Goal: Complete application form

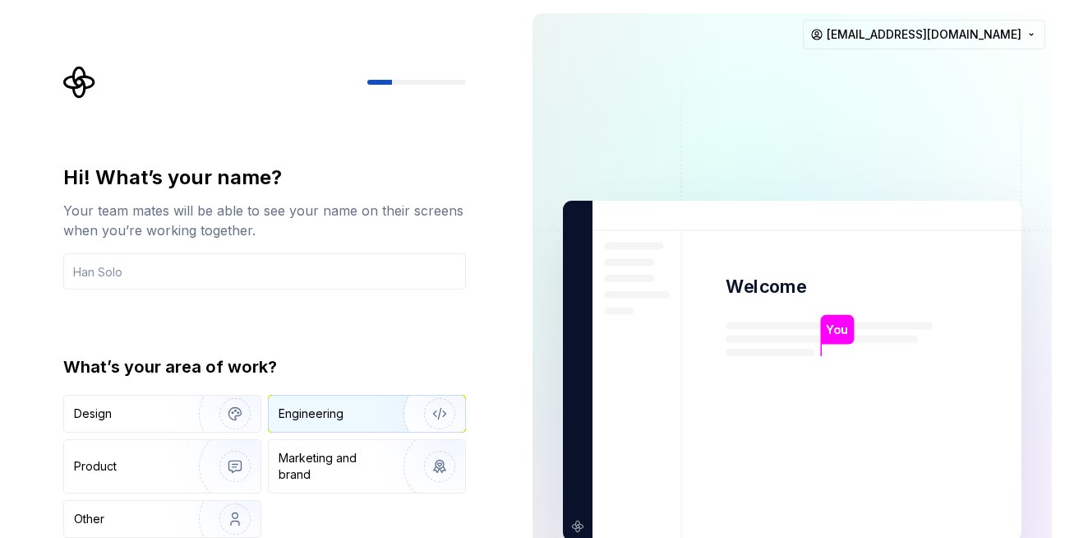
click at [318, 418] on div "Engineering" at bounding box center [311, 413] width 65 height 16
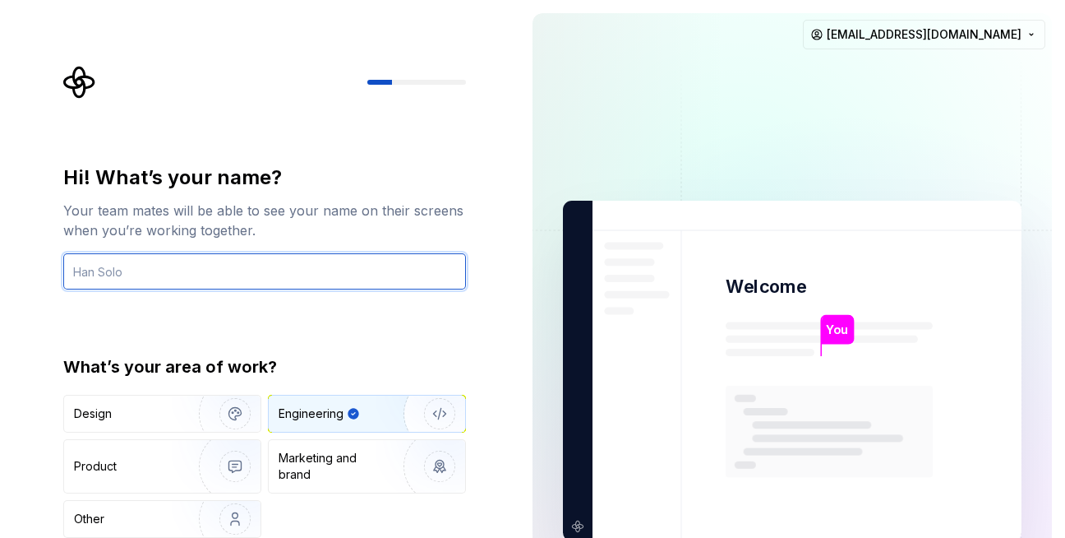
click at [346, 285] on input "text" at bounding box center [264, 271] width 403 height 36
click at [247, 268] on input "text" at bounding box center [264, 271] width 403 height 36
type input "Almasdar"
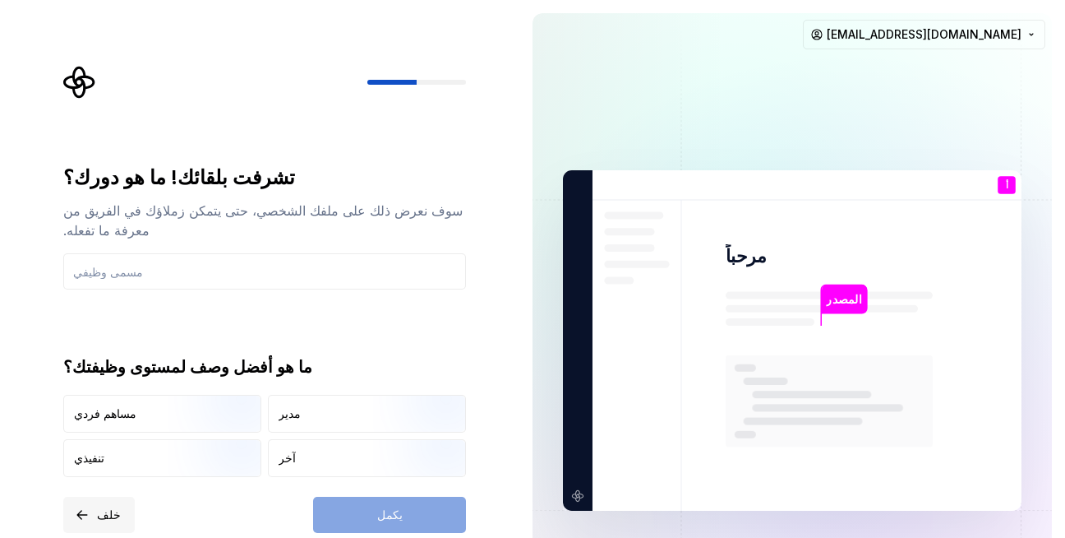
click at [111, 514] on font "خلف" at bounding box center [109, 514] width 24 height 14
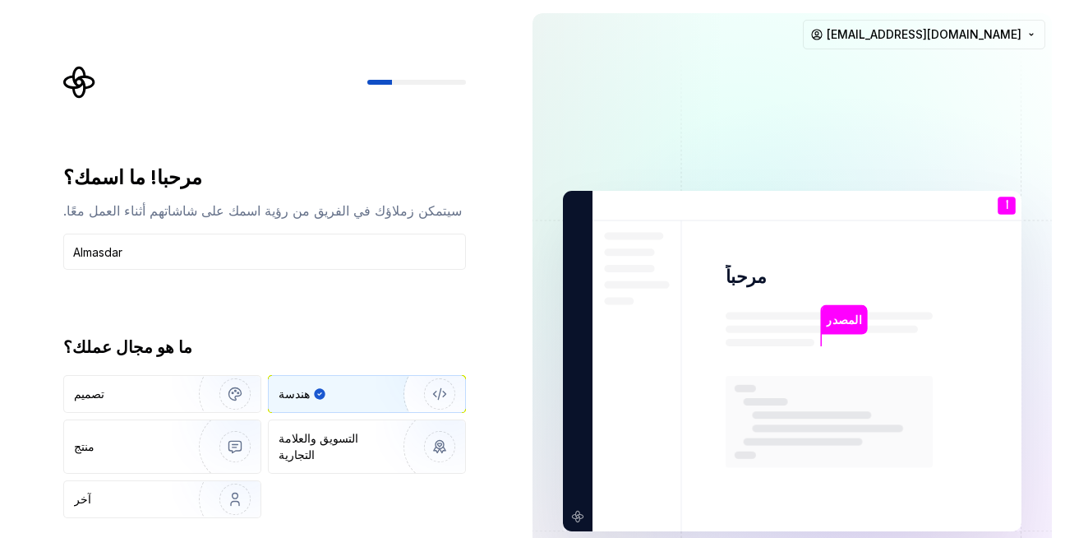
click at [419, 537] on div "مرحبا! ما اسمك؟ سيتمكن زملاؤك في الفريق من رؤية اسمك على شاشاتهم أثناء العمل مع…" at bounding box center [264, 368] width 403 height 409
click at [485, 537] on div "مرحبا! ما اسمك؟ سيتمكن زملاؤك في الفريق من رؤية اسمك على شاشاتهم أثناء العمل مع…" at bounding box center [269, 320] width 432 height 508
click at [515, 526] on div "مرحبا! ما اسمك؟ سيتمكن زملاؤك في الفريق من رؤية اسمك على شاشاتهم أثناء العمل مع…" at bounding box center [259, 361] width 519 height 722
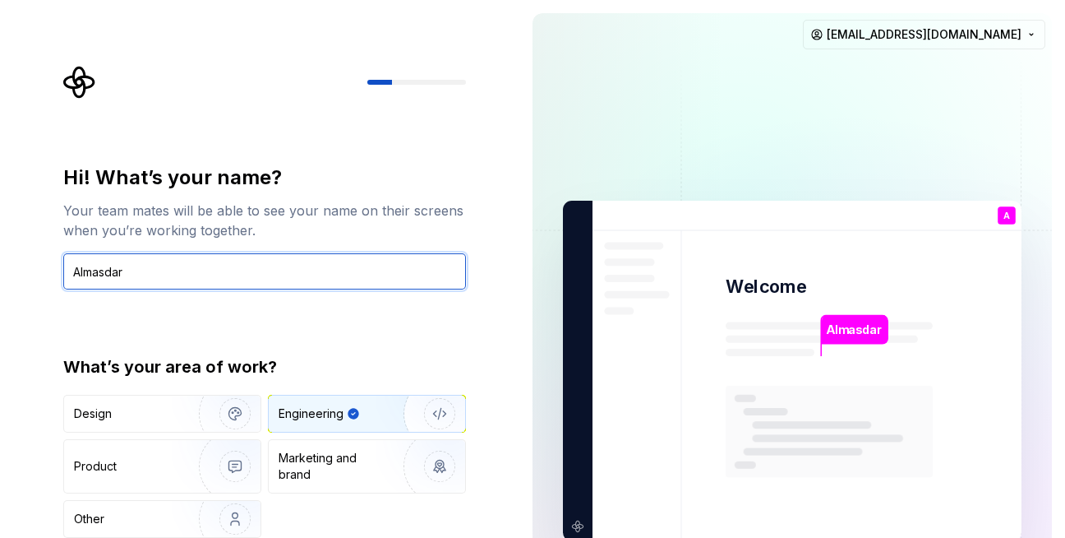
click at [364, 280] on input "Almasdar" at bounding box center [264, 271] width 403 height 36
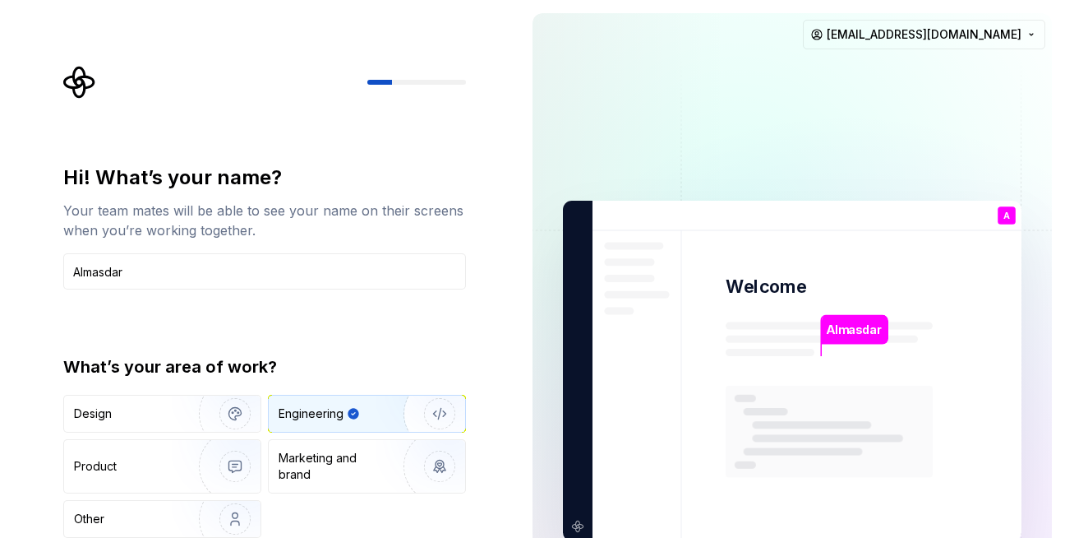
click at [344, 413] on div "Engineering" at bounding box center [319, 413] width 81 height 16
click at [390, 534] on div "Design Engineering Product Marketing and brand Other" at bounding box center [264, 466] width 403 height 143
click at [394, 533] on div "Design Engineering Product Marketing and brand Other" at bounding box center [264, 466] width 403 height 143
click at [393, 528] on div "Design Engineering Product Marketing and brand Other" at bounding box center [264, 466] width 403 height 143
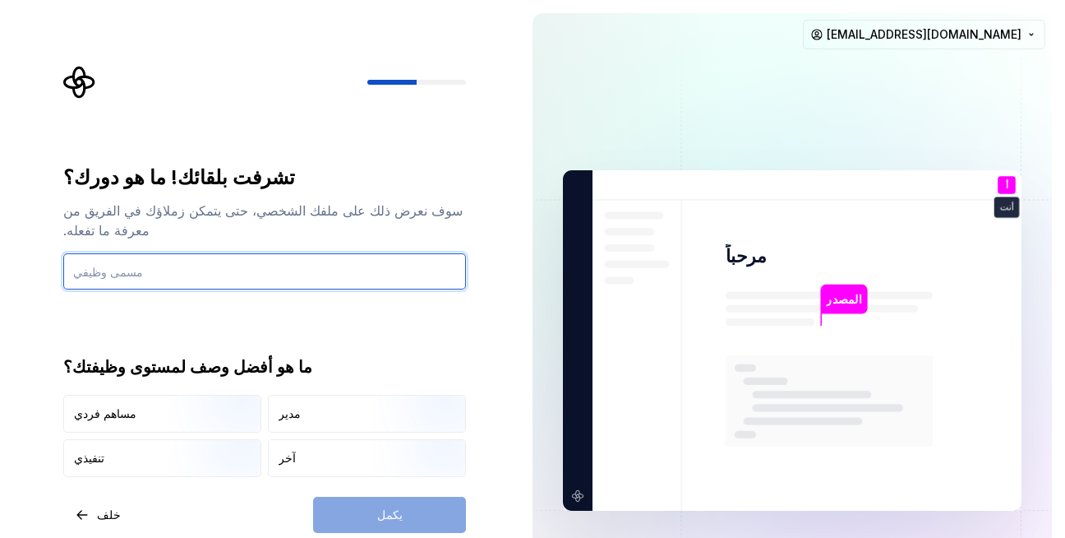
click at [300, 283] on input "text" at bounding box center [264, 271] width 403 height 36
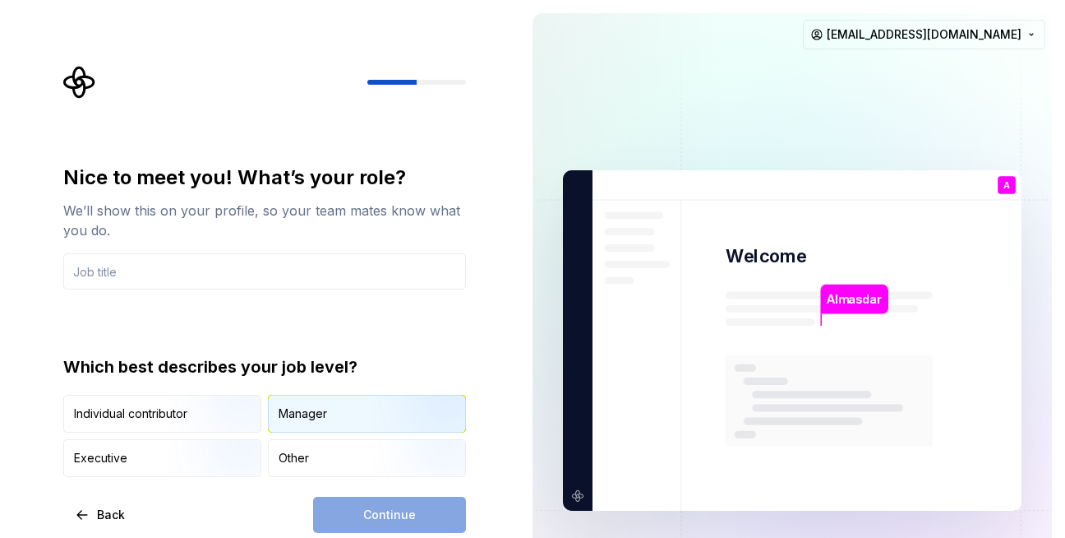
click at [301, 413] on div "Manager" at bounding box center [303, 413] width 48 height 16
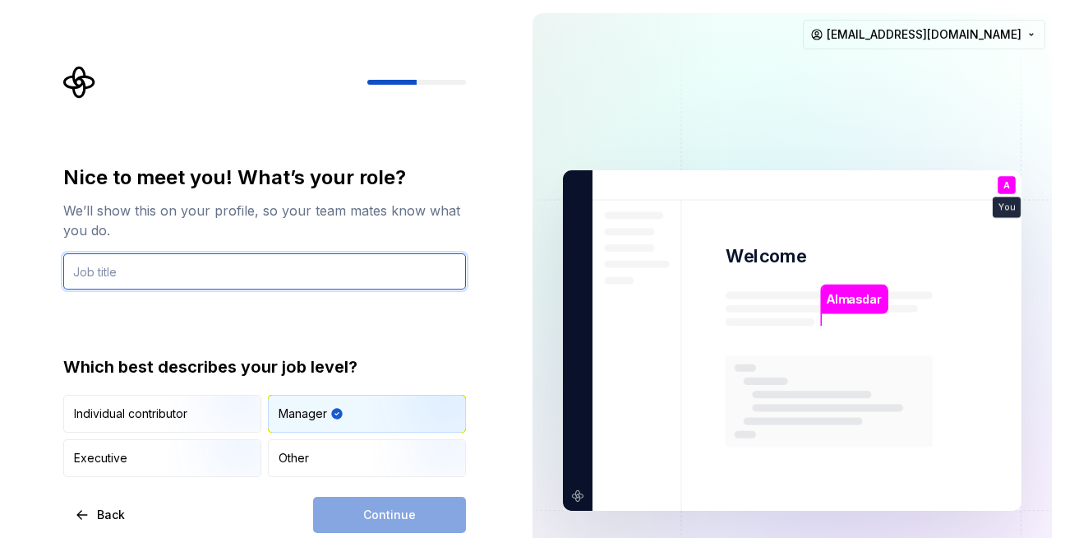
click at [224, 265] on input "text" at bounding box center [264, 271] width 403 height 36
click at [247, 276] on input "text" at bounding box center [264, 271] width 403 height 36
paste input "engineer"
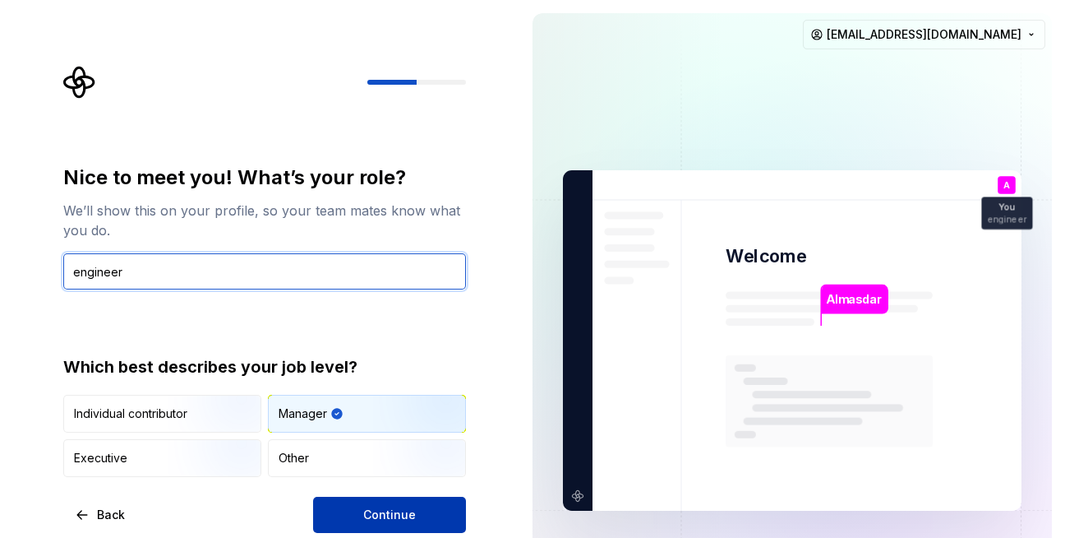
type input "engineer"
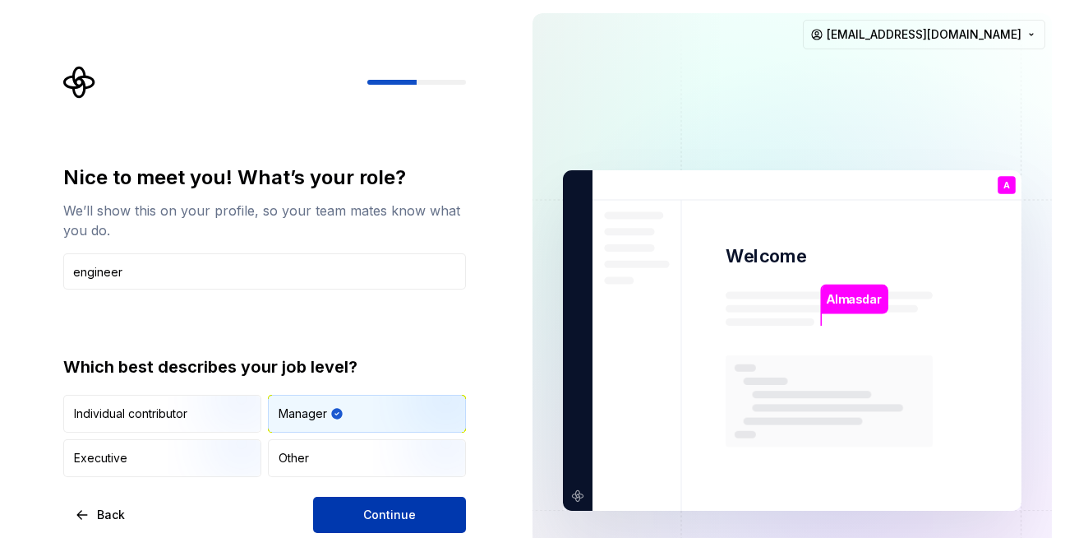
click at [357, 520] on button "Continue" at bounding box center [389, 514] width 153 height 36
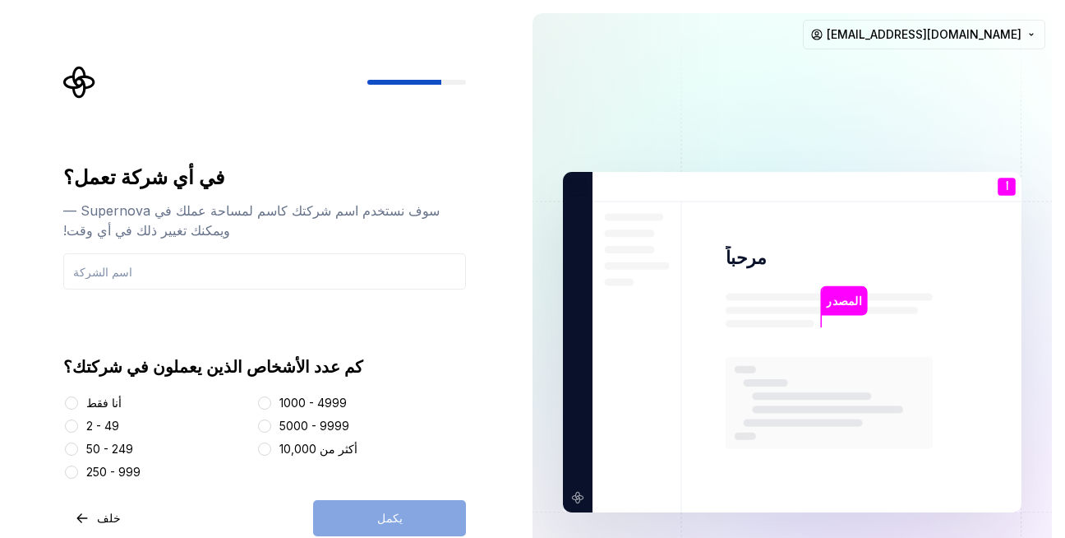
click at [102, 406] on font "أنا فقط" at bounding box center [103, 402] width 35 height 14
click at [78, 406] on button "أنا فقط" at bounding box center [71, 402] width 13 height 13
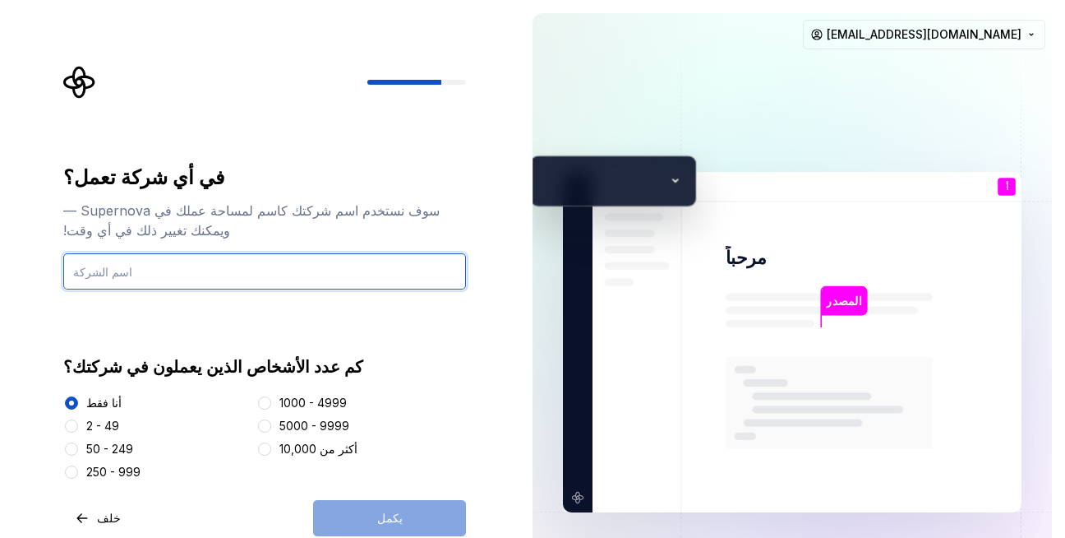
click at [279, 268] on input "text" at bounding box center [264, 271] width 403 height 36
type input "ش"
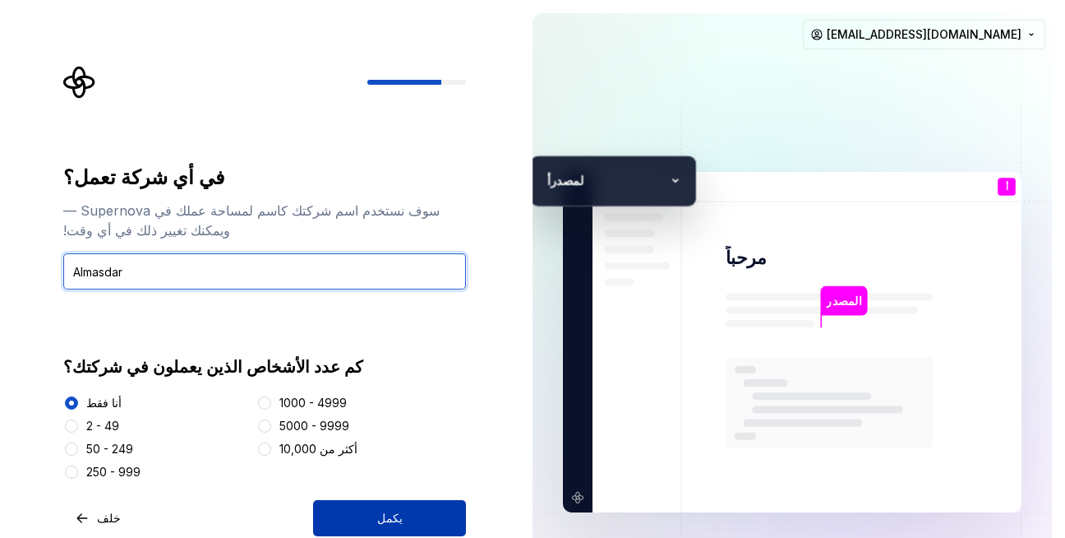
type input "Almasdar"
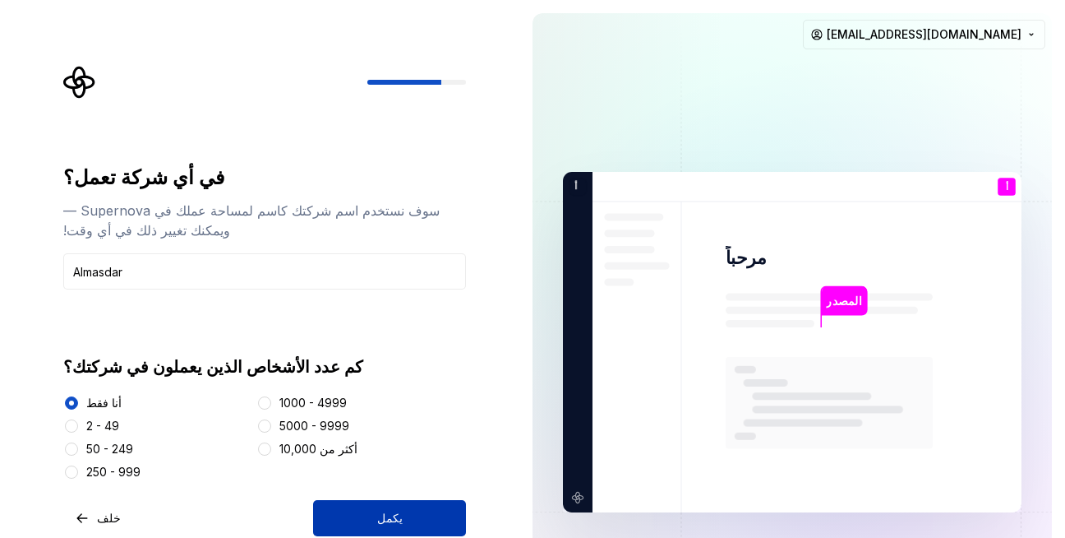
click at [371, 533] on button "يكمل" at bounding box center [389, 518] width 153 height 36
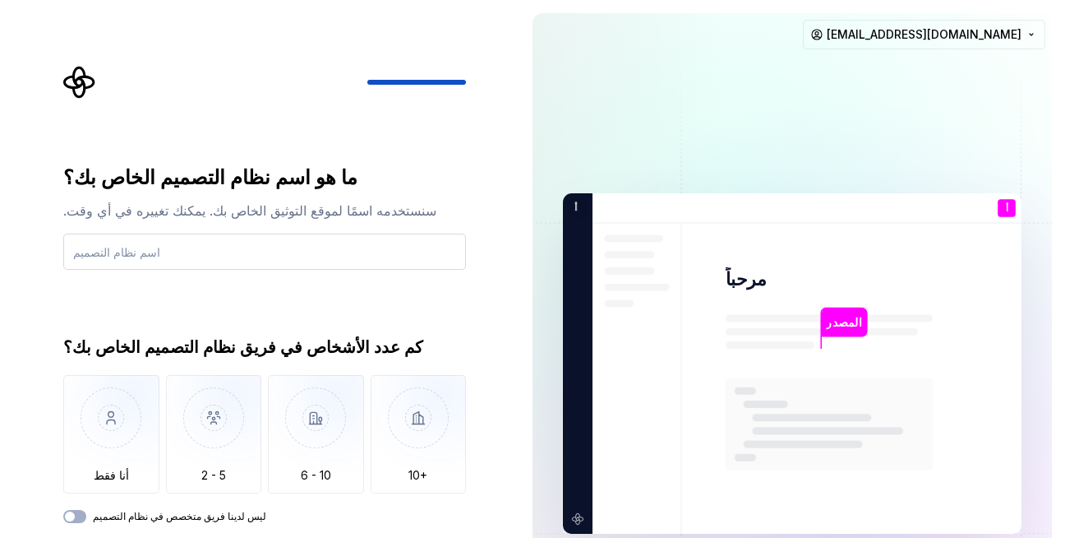
click at [320, 255] on input "text" at bounding box center [264, 251] width 403 height 36
click at [109, 449] on img "button" at bounding box center [111, 430] width 96 height 110
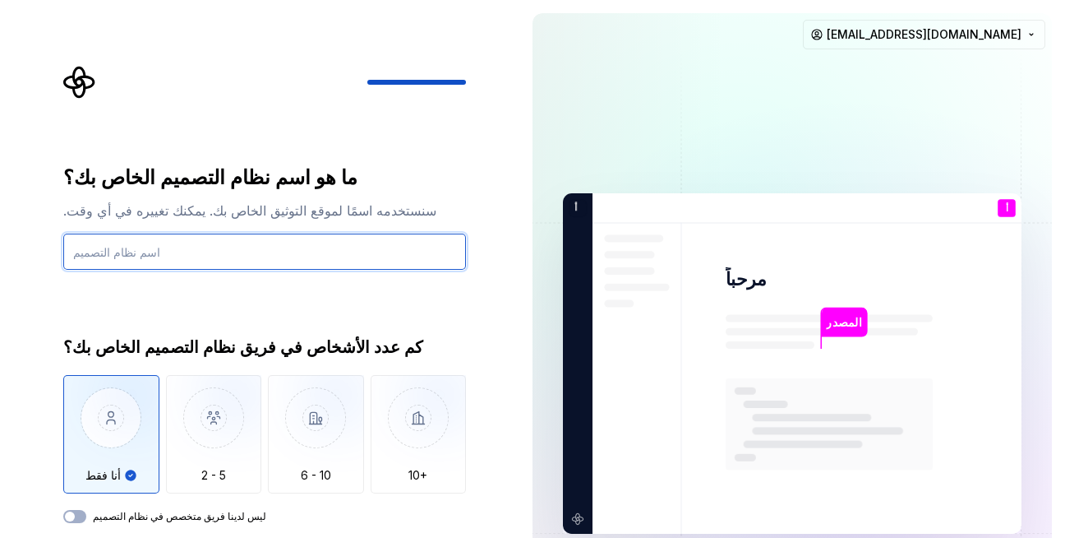
click at [173, 254] on input "text" at bounding box center [264, 251] width 403 height 36
type input "Almasdar"
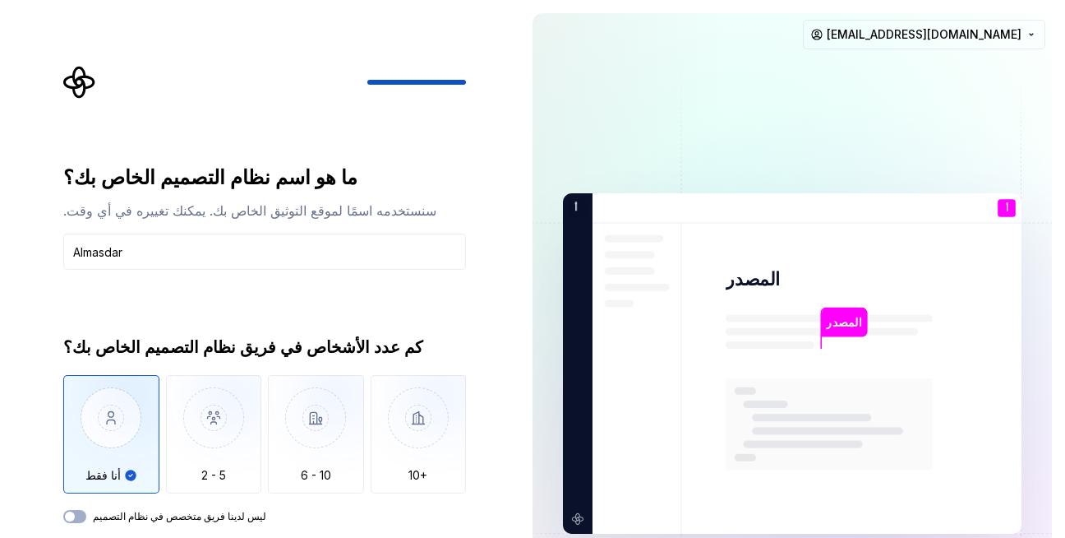
click at [396, 537] on div "ما هو اسم نظام التصميم الخاص بك؟ سنستخدمه اسمًا لموقع التوثيق الخاص بك. يمكنك ت…" at bounding box center [264, 371] width 403 height 414
